Goal: Task Accomplishment & Management: Use online tool/utility

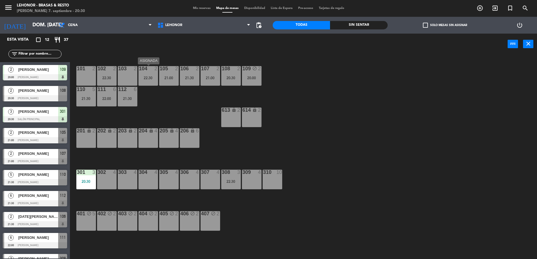
click at [153, 76] on div "22:30" at bounding box center [149, 78] width 20 height 4
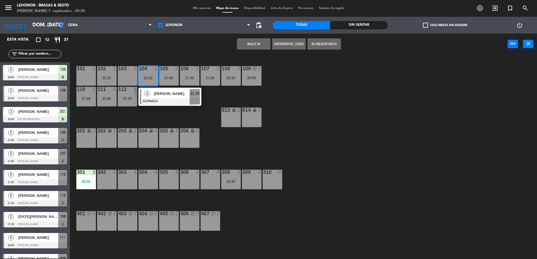
click at [325, 94] on div "101 2 102 2 22:30 103 2 104 2 22:30 2 [PERSON_NAME] ASIGNADA 22:30 105 2 21:00 …" at bounding box center [306, 158] width 462 height 204
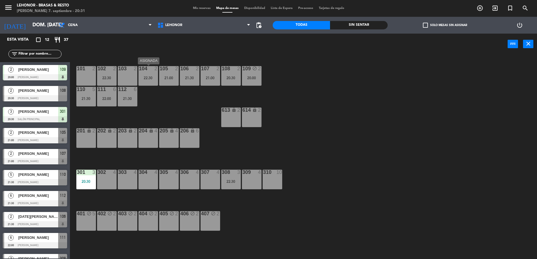
click at [148, 71] on div at bounding box center [148, 68] width 9 height 5
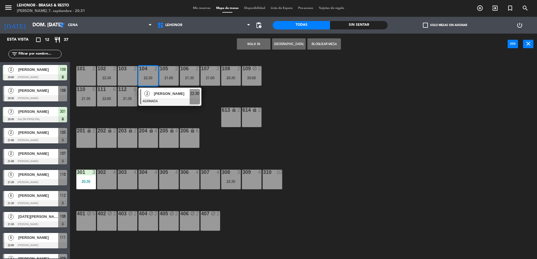
click at [129, 71] on div "103 2" at bounding box center [128, 69] width 20 height 6
click at [235, 43] on button "Mover" at bounding box center [236, 43] width 34 height 11
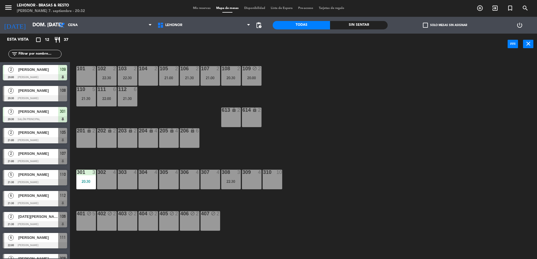
click at [147, 84] on div "104 2" at bounding box center [149, 76] width 20 height 20
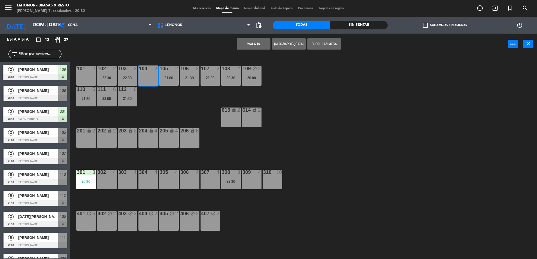
click at [254, 42] on button "WALK IN" at bounding box center [254, 43] width 34 height 11
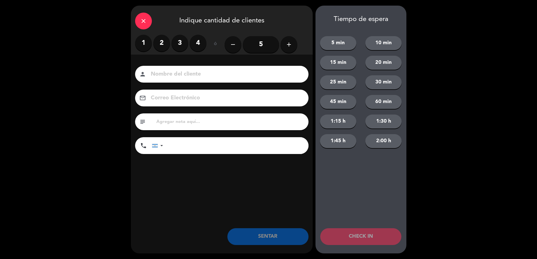
click at [157, 44] on label "2" at bounding box center [161, 43] width 17 height 17
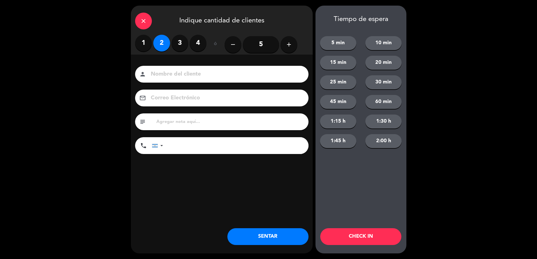
click at [170, 78] on input at bounding box center [225, 74] width 151 height 10
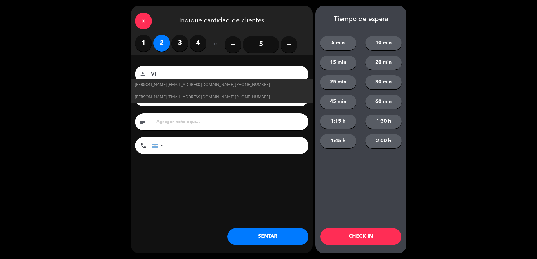
type input "V"
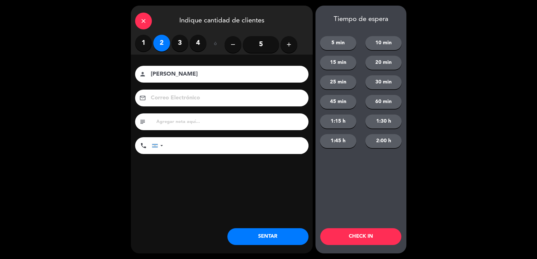
drag, startPoint x: 203, startPoint y: 69, endPoint x: 93, endPoint y: 100, distance: 114.2
click at [93, 100] on div "close Indique cantidad de clientes 1 2 3 4 ó remove 5 add Nombre del cliente pe…" at bounding box center [268, 129] width 537 height 259
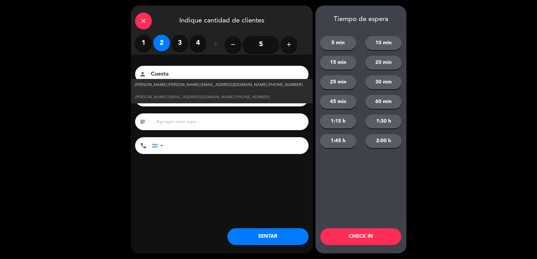
click at [146, 83] on span "[PERSON_NAME] [PERSON_NAME] [EMAIL_ADDRESS][DOMAIN_NAME] [PHONE_NUMBER]" at bounding box center [219, 85] width 168 height 6
type input "[PERSON_NAME] [PERSON_NAME]"
type input "[EMAIL_ADDRESS][DOMAIN_NAME]"
type input "[PHONE_NUMBER]"
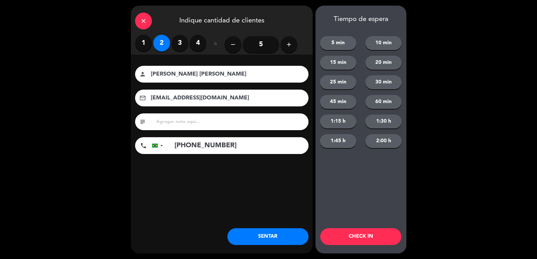
click at [345, 43] on button "5 min" at bounding box center [338, 43] width 36 height 14
click at [359, 235] on button "CHECK IN" at bounding box center [361, 236] width 81 height 17
